Goal: Information Seeking & Learning: Compare options

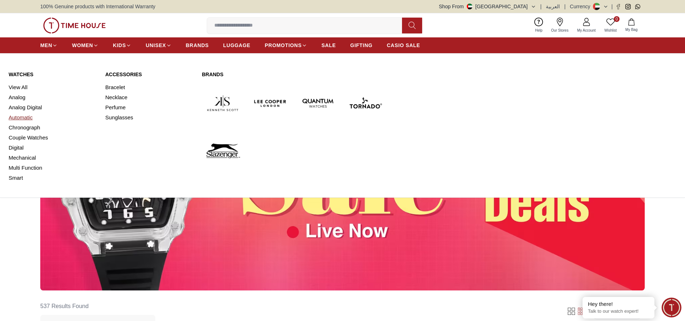
click at [29, 116] on link "Automatic" at bounding box center [53, 118] width 88 height 10
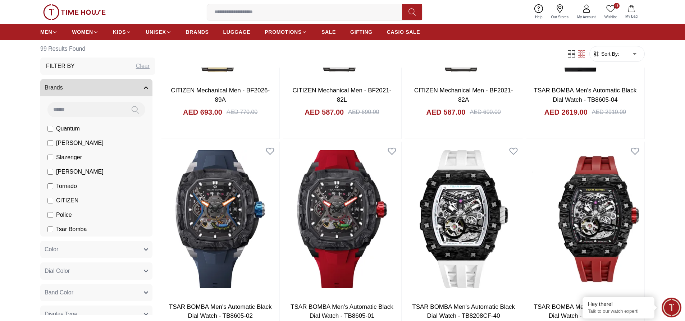
scroll to position [647, 0]
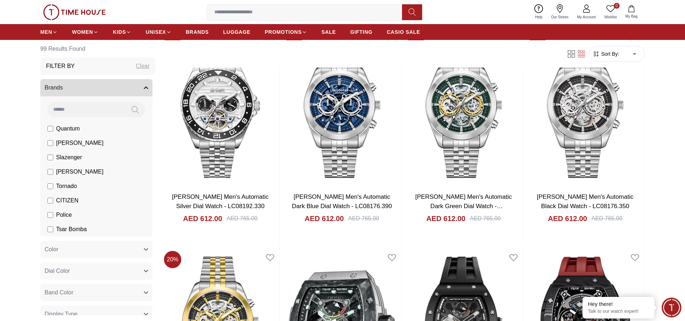
scroll to position [1546, 0]
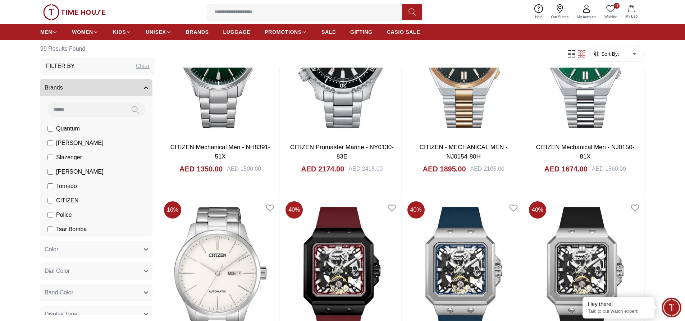
scroll to position [2517, 0]
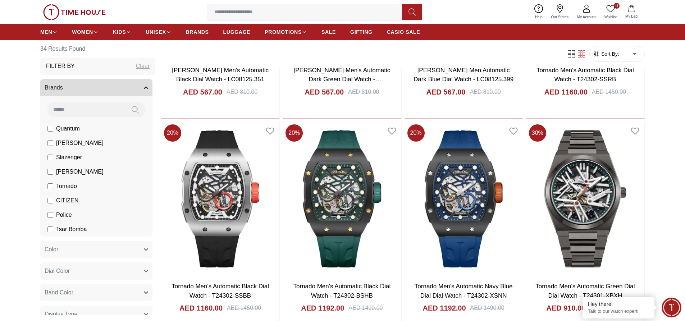
scroll to position [863, 0]
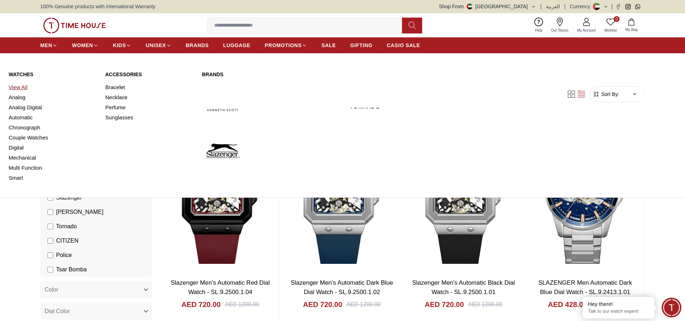
click at [20, 88] on link "View All" at bounding box center [53, 87] width 88 height 10
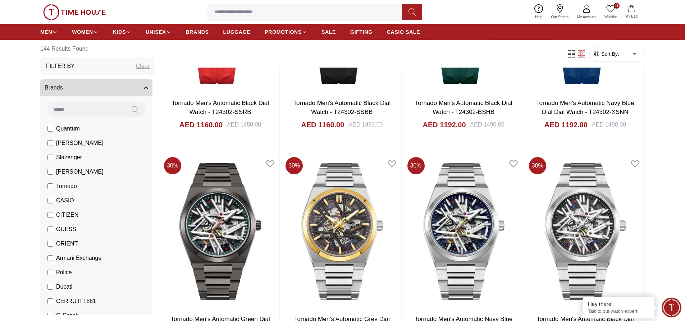
scroll to position [1798, 0]
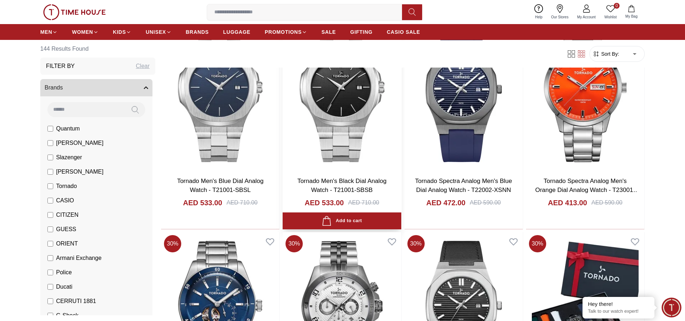
scroll to position [3272, 0]
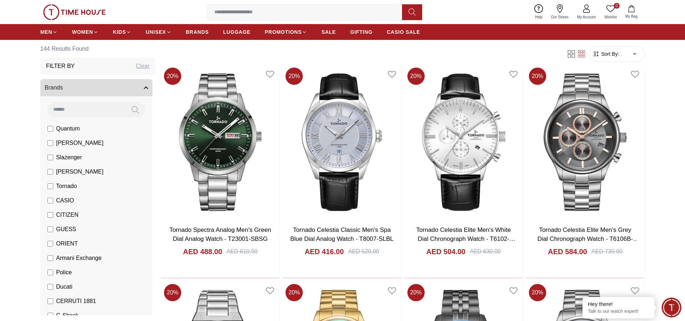
scroll to position [6759, 0]
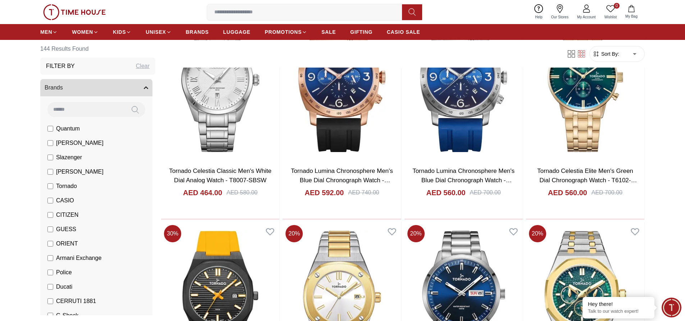
scroll to position [6004, 0]
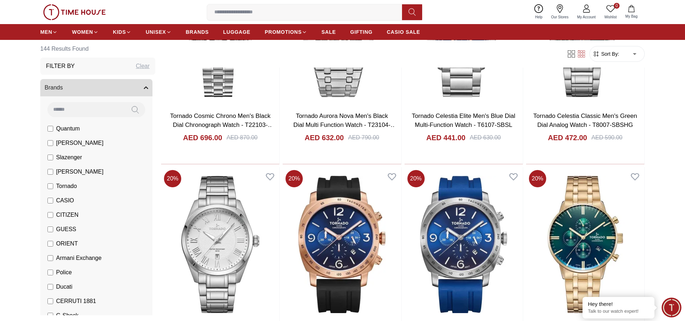
scroll to position [308, 0]
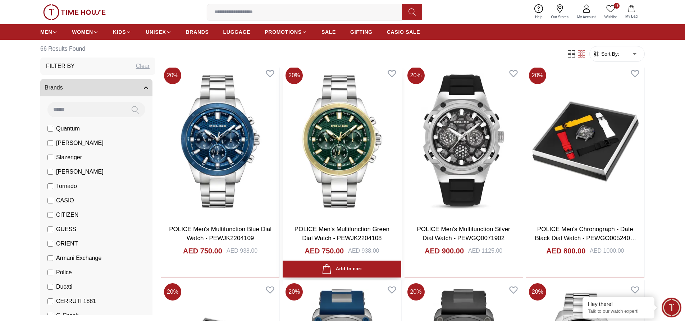
scroll to position [288, 0]
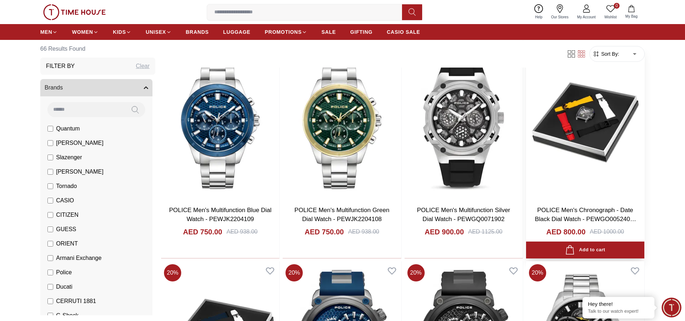
click at [599, 111] on img at bounding box center [585, 122] width 118 height 155
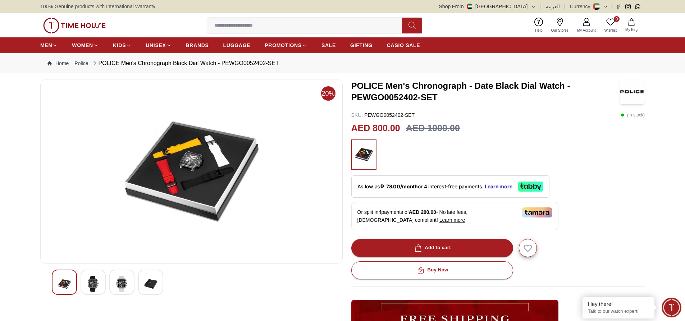
click at [97, 283] on img at bounding box center [93, 284] width 13 height 17
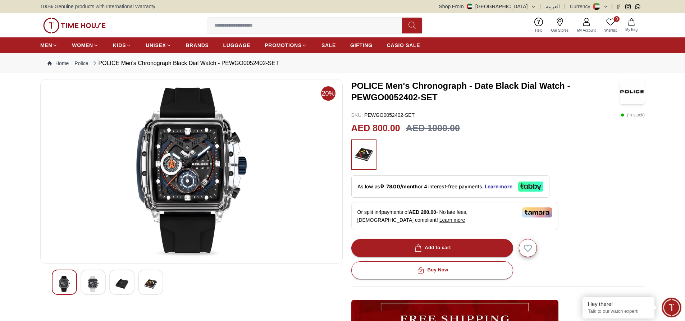
click at [120, 283] on img at bounding box center [121, 284] width 13 height 17
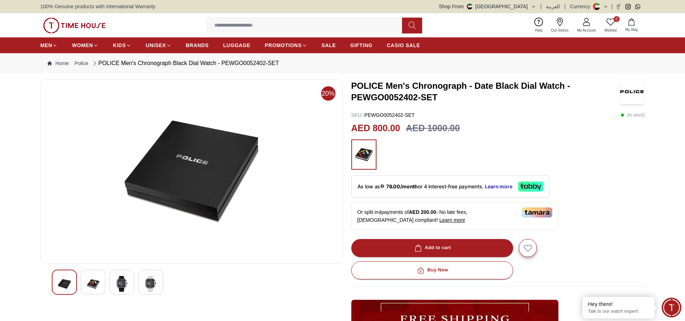
click at [82, 280] on div at bounding box center [93, 282] width 25 height 25
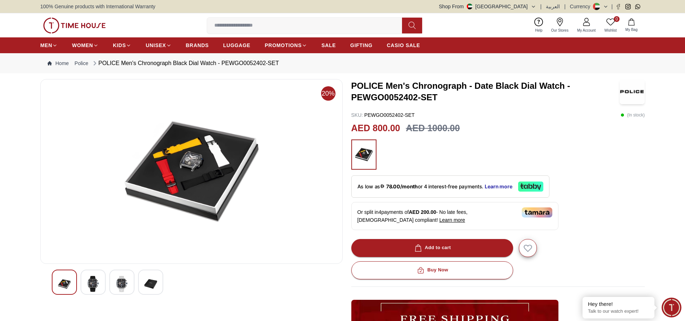
click at [128, 284] on div at bounding box center [121, 282] width 25 height 25
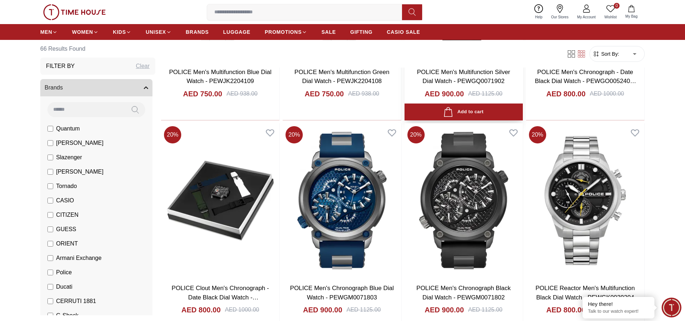
scroll to position [431, 0]
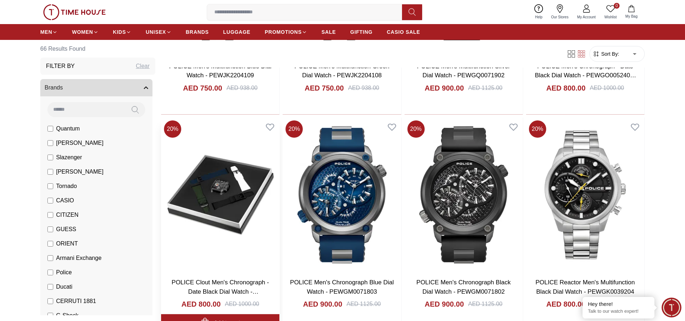
click at [219, 196] on img at bounding box center [220, 195] width 118 height 155
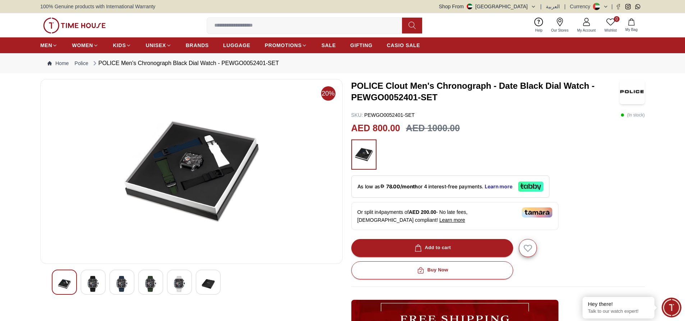
click at [94, 283] on img at bounding box center [93, 284] width 13 height 17
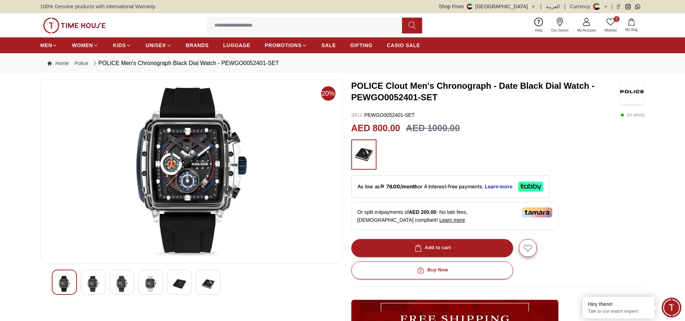
click at [115, 282] on div at bounding box center [121, 282] width 25 height 25
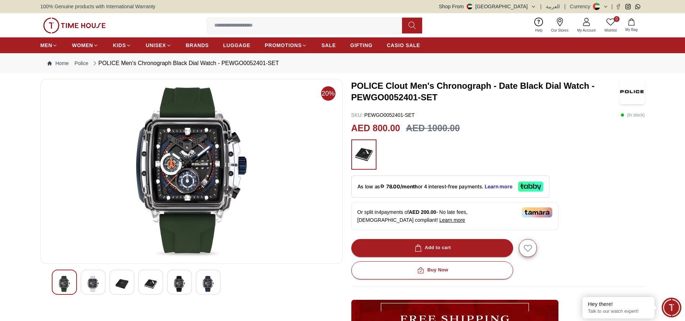
click at [150, 279] on img at bounding box center [150, 284] width 13 height 17
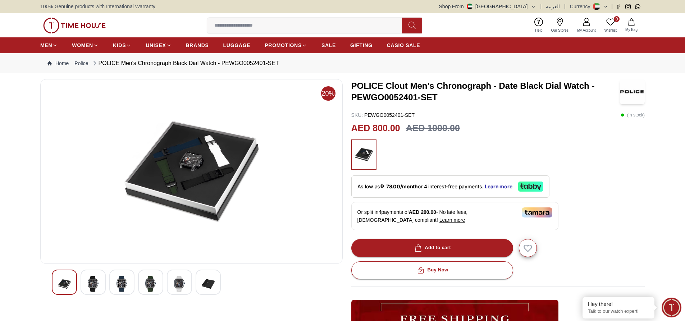
click at [153, 280] on img at bounding box center [150, 284] width 13 height 17
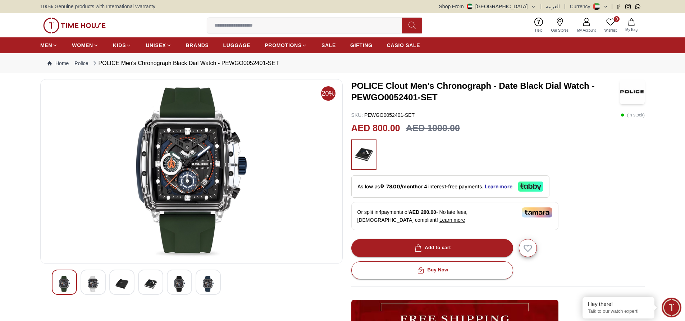
click at [207, 285] on img at bounding box center [208, 284] width 13 height 17
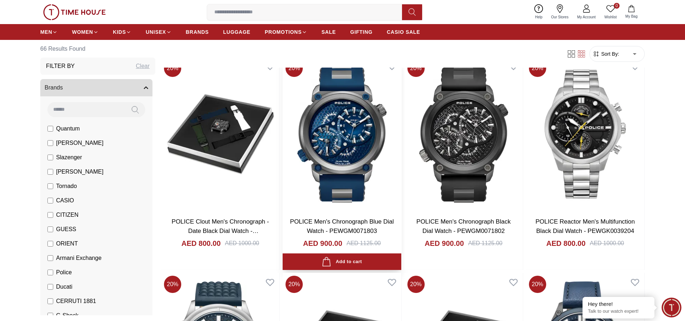
scroll to position [503, 0]
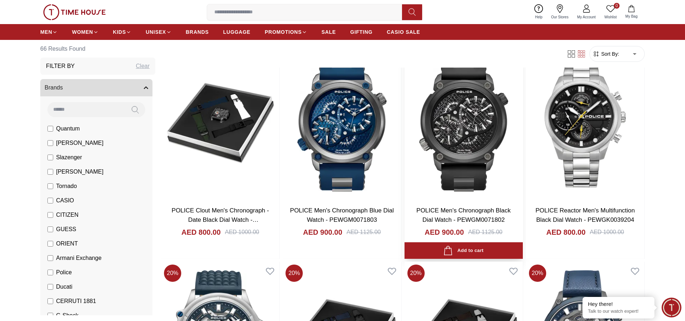
click at [478, 144] on img at bounding box center [463, 123] width 118 height 155
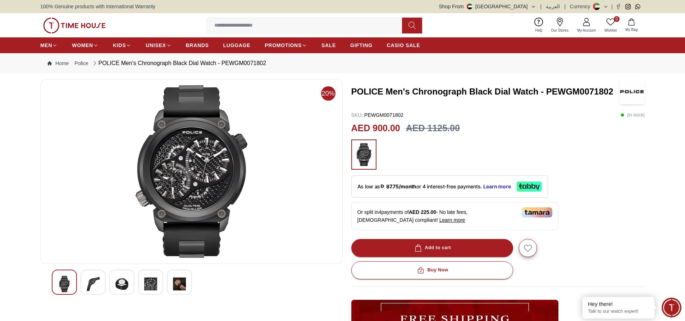
click at [92, 283] on img at bounding box center [93, 284] width 13 height 17
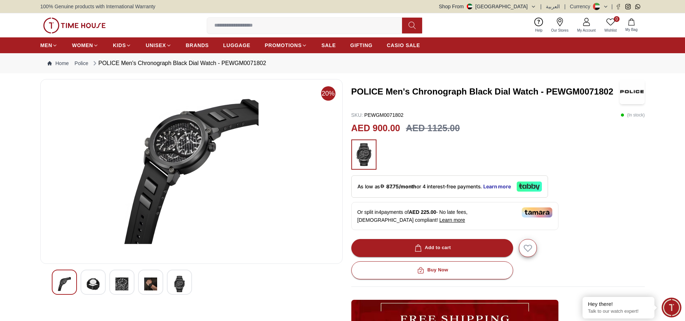
click at [124, 282] on img at bounding box center [121, 284] width 13 height 17
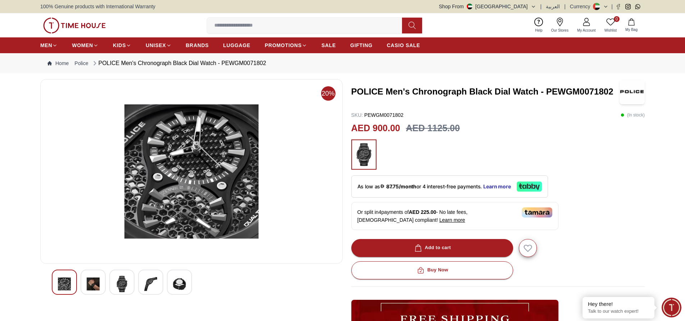
click at [146, 283] on img at bounding box center [150, 284] width 13 height 17
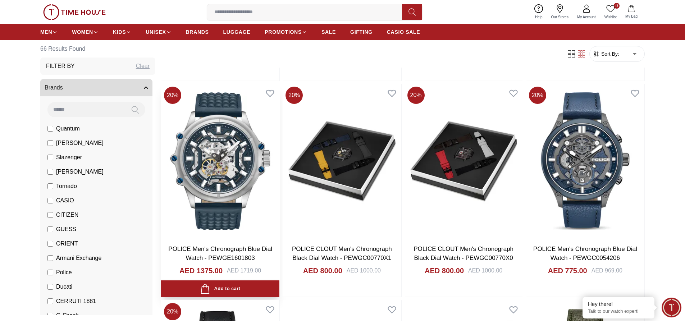
scroll to position [683, 0]
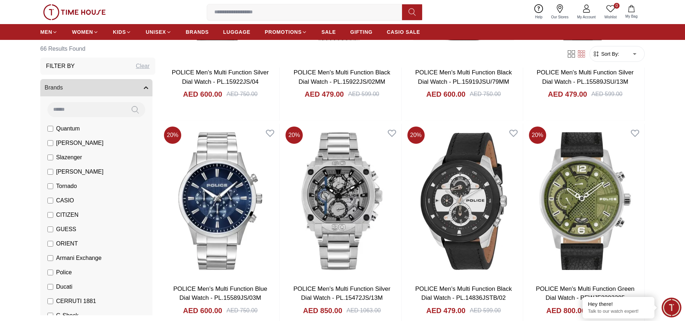
scroll to position [1582, 0]
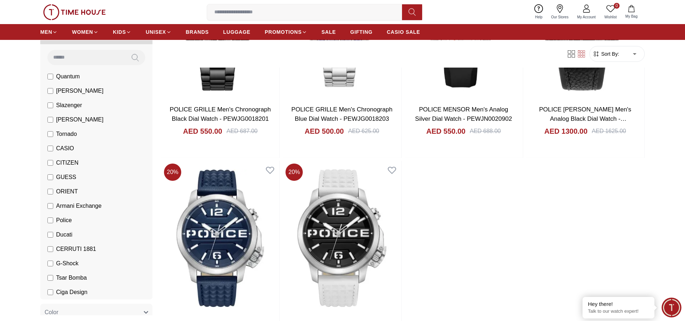
scroll to position [36, 0]
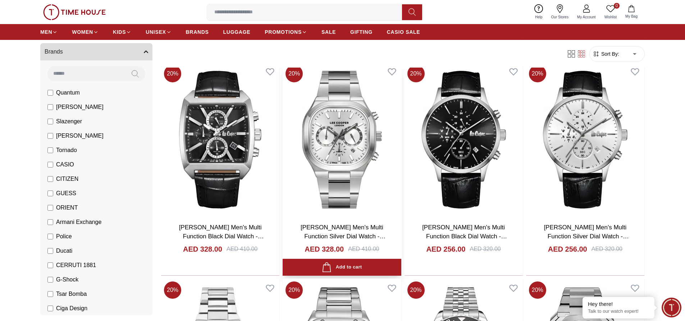
scroll to position [467, 0]
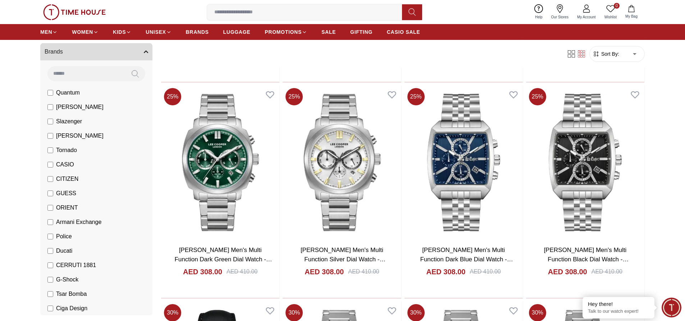
scroll to position [1762, 0]
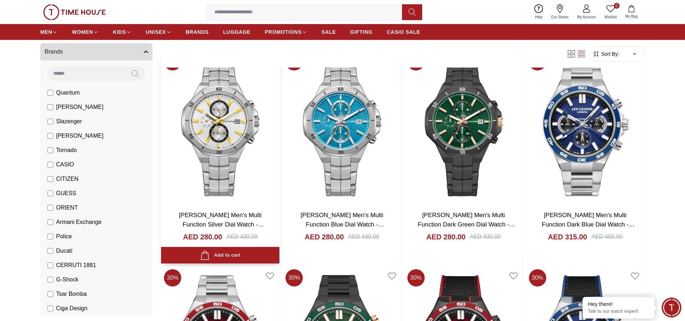
scroll to position [2517, 0]
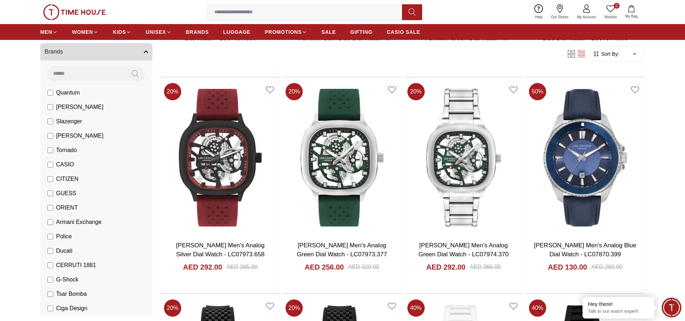
scroll to position [6292, 0]
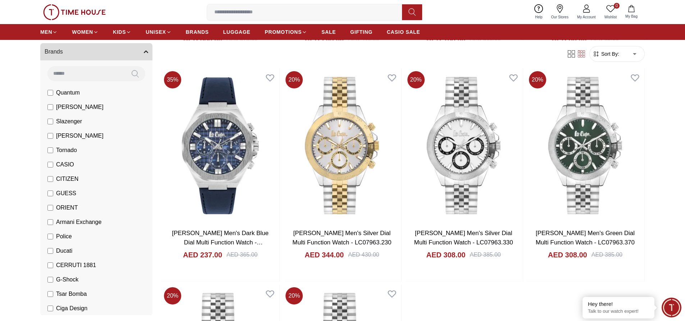
scroll to position [9995, 0]
